Goal: Information Seeking & Learning: Learn about a topic

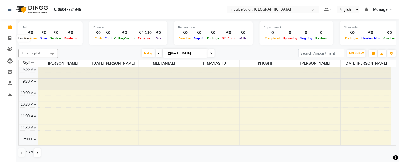
click at [9, 41] on span at bounding box center [9, 39] width 9 height 6
select select "service"
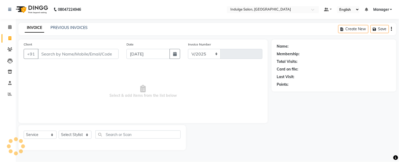
select select "8793"
type input "0034"
click at [71, 27] on link "PREVIOUS INVOICES" at bounding box center [69, 27] width 37 height 5
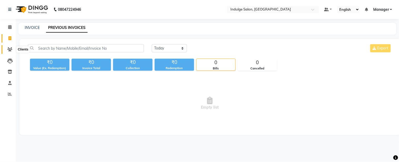
click at [9, 48] on icon at bounding box center [9, 49] width 5 height 4
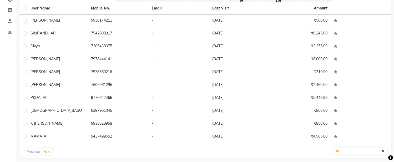
scroll to position [65, 0]
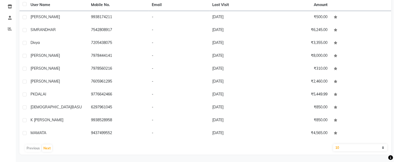
click at [393, 103] on main "Filter Import Add Client Total 30 Recent 29 Lost 0 Due 0 [DEMOGRAPHIC_DATA] 9 […" at bounding box center [205, 60] width 379 height 205
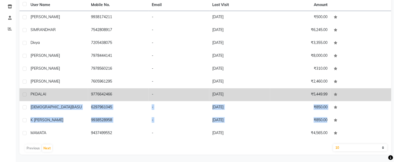
drag, startPoint x: 391, startPoint y: 117, endPoint x: 388, endPoint y: 100, distance: 16.8
click at [388, 100] on tbody "[PERSON_NAME] 9938174211 - [DATE] ₹500.00 SIMRANDHAR 7542808917 - [DATE] ₹6,245…" at bounding box center [205, 75] width 372 height 129
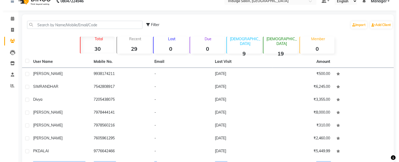
scroll to position [0, 0]
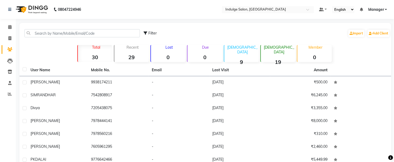
click at [138, 46] on p "Recent" at bounding box center [133, 47] width 32 height 5
click at [9, 60] on icon at bounding box center [9, 60] width 5 height 5
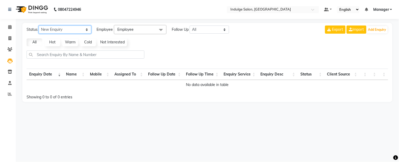
click at [87, 29] on select "New Enquiry Open Enquiry Converted Enquiry All" at bounding box center [65, 30] width 53 height 8
click at [168, 57] on div at bounding box center [207, 57] width 366 height 12
click at [53, 42] on link "Hot" at bounding box center [52, 42] width 16 height 8
click at [36, 41] on link "All" at bounding box center [35, 42] width 16 height 8
click at [10, 58] on span at bounding box center [9, 61] width 9 height 6
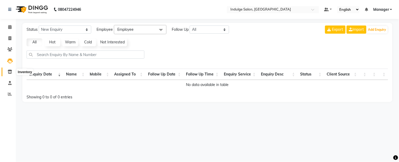
click at [7, 73] on span at bounding box center [9, 72] width 9 height 6
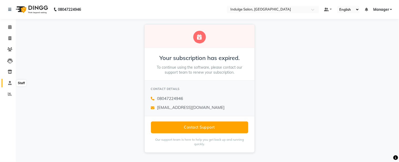
click at [8, 81] on icon at bounding box center [9, 83] width 3 height 4
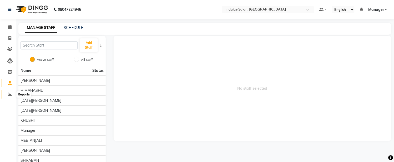
click at [8, 94] on icon at bounding box center [10, 94] width 4 height 4
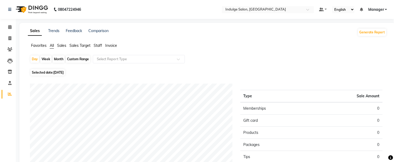
click at [46, 57] on div "Week" at bounding box center [45, 59] width 11 height 7
select select "9"
select select "2025"
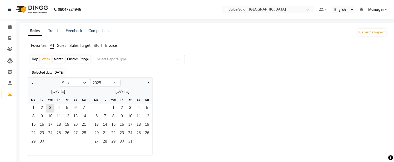
click at [56, 59] on div "Month" at bounding box center [59, 59] width 12 height 7
select select "9"
select select "2025"
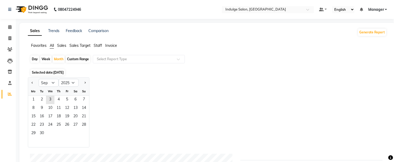
click at [83, 58] on div "Custom Range" at bounding box center [78, 59] width 24 height 7
select select "9"
select select "2025"
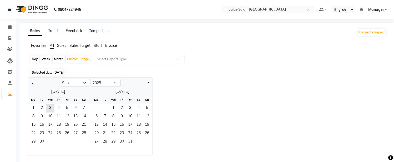
click at [74, 28] on link "Feedback" at bounding box center [74, 30] width 16 height 5
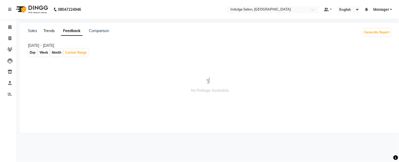
click at [46, 30] on link "Trends" at bounding box center [48, 30] width 11 height 5
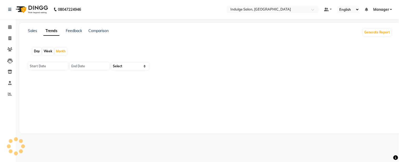
type input "[DATE]"
click at [46, 33] on link "Trends" at bounding box center [51, 30] width 16 height 9
click at [249, 84] on div at bounding box center [210, 80] width 364 height 8
click at [252, 117] on div "Sales Trends Feedback Comparison Generate Report Day Week Month [DATE] [DATE] S…" at bounding box center [209, 78] width 381 height 111
